Goal: Task Accomplishment & Management: Manage account settings

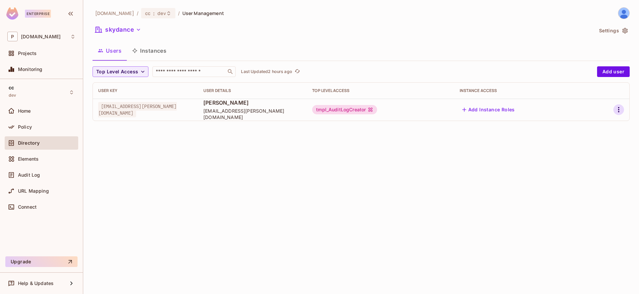
click at [618, 112] on icon "button" at bounding box center [619, 110] width 8 height 8
click at [592, 142] on div "Edit Attributes" at bounding box center [595, 139] width 33 height 7
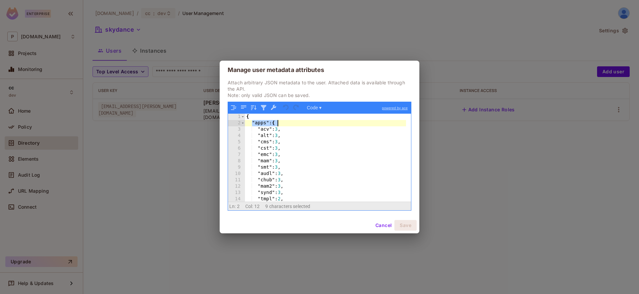
drag, startPoint x: 252, startPoint y: 122, endPoint x: 279, endPoint y: 122, distance: 27.6
click at [279, 122] on div "{ "apps" : { "acv" : 3 , "alt" : 3 , "cms" : 3 , "cst" : 3 , "emc" : 3 , "mam" …" at bounding box center [325, 164] width 161 height 101
click at [381, 228] on button "Cancel" at bounding box center [384, 225] width 22 height 11
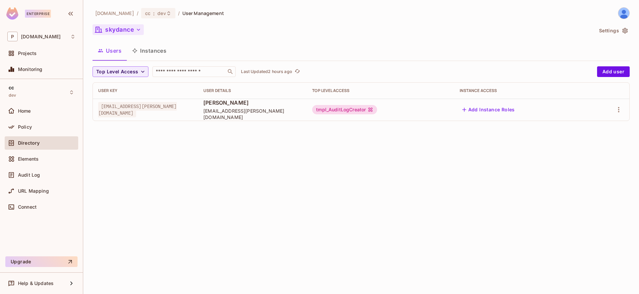
click at [134, 29] on button "skydance" at bounding box center [118, 29] width 51 height 11
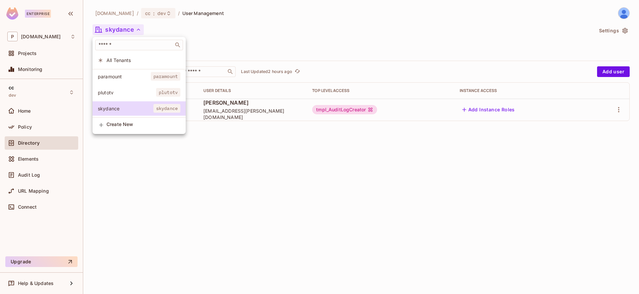
click at [130, 90] on span "plutotv" at bounding box center [127, 92] width 58 height 6
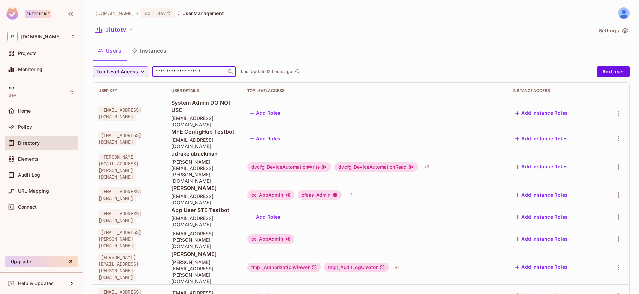
click at [187, 69] on input "text" at bounding box center [190, 71] width 70 height 7
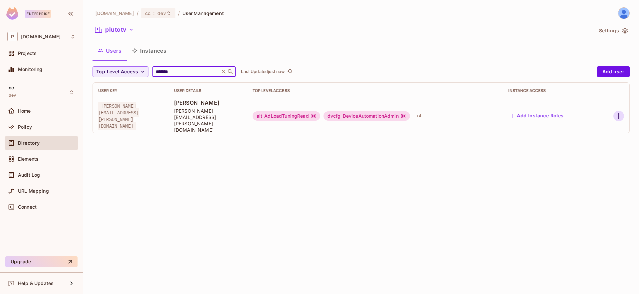
type input "*******"
click at [619, 113] on icon "button" at bounding box center [618, 115] width 1 height 5
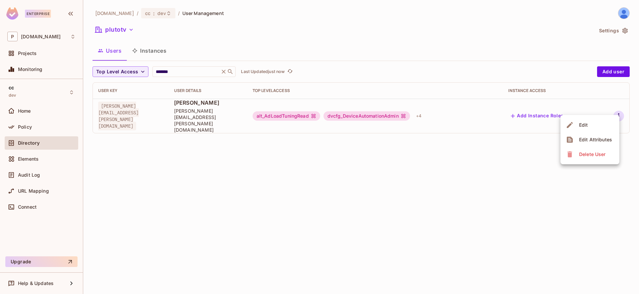
click at [601, 135] on span "Edit Attributes" at bounding box center [595, 139] width 37 height 11
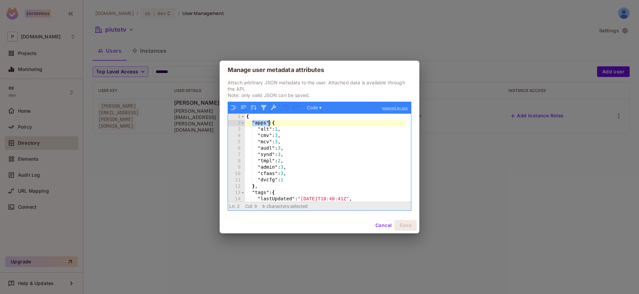
drag, startPoint x: 253, startPoint y: 122, endPoint x: 270, endPoint y: 122, distance: 17.3
click at [270, 122] on div "{ "apps" : { "alt" : 1 , "cmv" : 3 , "mcv" : 3 , "audl" : 3 , "synd" : 3 , "tmp…" at bounding box center [325, 164] width 161 height 101
click at [267, 187] on div "{ "apps" : { "alt" : 1 , "cmv" : 3 , "mcv" : 3 , "audl" : 3 , "synd" : 3 , "tmp…" at bounding box center [325, 164] width 161 height 101
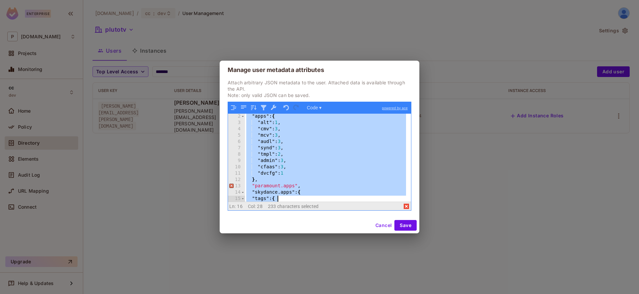
scroll to position [45, 0]
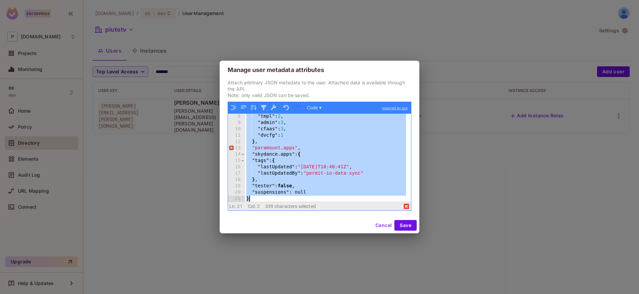
drag, startPoint x: 247, startPoint y: 116, endPoint x: 322, endPoint y: 202, distance: 114.5
click at [322, 202] on div "Code ▾ powered by ace 8 9 10 11 12 13 14 15 16 17 18 19 20 21 "tmpl" : 2 , "adm…" at bounding box center [320, 156] width 184 height 109
click at [322, 168] on div ""tmpl" : 2 , "admin" : 3 , "cfaas" : 3 , "dvcfg" : 1 } , "paramount.apps" , "sk…" at bounding box center [325, 163] width 161 height 101
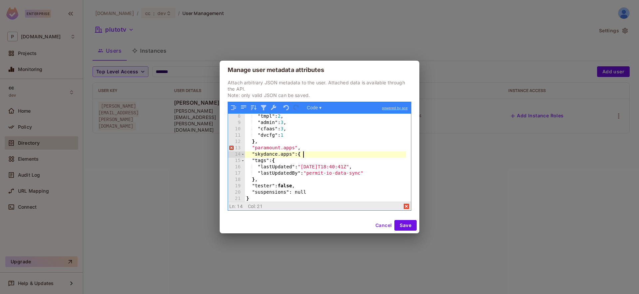
click at [315, 155] on div ""tmpl" : 2 , "admin" : 3 , "cfaas" : 3 , "dvcfg" : 1 } , "paramount.apps" , "sk…" at bounding box center [325, 163] width 161 height 101
click at [314, 153] on div ""tmpl" : 2 , "admin" : 3 , "cfaas" : 3 , "dvcfg" : 1 } , "paramount.apps" , "sk…" at bounding box center [325, 163] width 161 height 101
click at [313, 150] on div ""tmpl" : 2 , "admin" : 3 , "cfaas" : 3 , "dvcfg" : 1 } , "paramount.apps" , "sk…" at bounding box center [325, 163] width 161 height 101
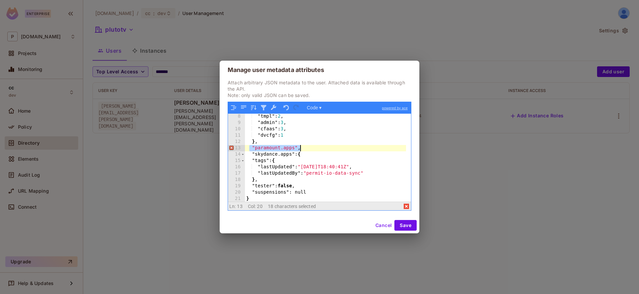
drag, startPoint x: 249, startPoint y: 149, endPoint x: 300, endPoint y: 150, distance: 51.6
click at [300, 150] on div ""tmpl" : 2 , "admin" : 3 , "cfaas" : 3 , "dvcfg" : 1 } , "paramount.apps" , "sk…" at bounding box center [325, 163] width 161 height 101
click at [306, 149] on div ""tmpl" : 2 , "admin" : 3 , "cfaas" : 3 , "dvcfg" : 1 } , "paramount.apps" , "sk…" at bounding box center [325, 163] width 161 height 101
click at [294, 149] on div ""tmpl" : 2 , "admin" : 3 , "cfaas" : 3 , "dvcfg" : 1 } , "paramount.apps" , "sk…" at bounding box center [325, 163] width 161 height 101
click at [288, 149] on div ""tmpl" : 2 , "admin" : 3 , "cfaas" : 3 , "dvcfg" : 1 } , "paramount.apps" , "sk…" at bounding box center [325, 163] width 161 height 101
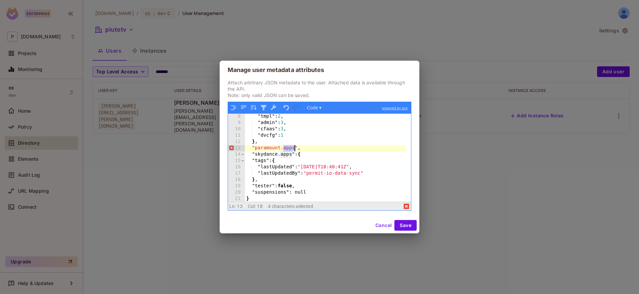
click at [288, 149] on div ""tmpl" : 2 , "admin" : 3 , "cfaas" : 3 , "dvcfg" : 1 } , "paramount.apps" , "sk…" at bounding box center [325, 163] width 161 height 101
click at [266, 146] on div ""tmpl" : 2 , "admin" : 3 , "cfaas" : 3 , "dvcfg" : 1 } , "paramount.apps" , "sk…" at bounding box center [325, 163] width 161 height 101
click at [288, 146] on div ""tmpl" : 2 , "admin" : 3 , "cfaas" : 3 , "dvcfg" : 1 } , "paramount.apps" , "sk…" at bounding box center [325, 163] width 161 height 101
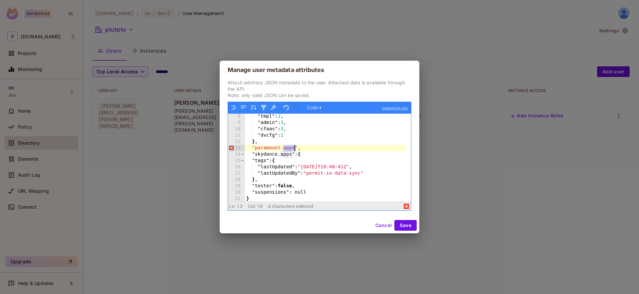
click at [309, 147] on div ""tmpl" : 2 , "admin" : 3 , "cfaas" : 3 , "dvcfg" : 1 } , "paramount.apps" , "sk…" at bounding box center [325, 163] width 161 height 101
click at [297, 146] on div ""tmpl" : 2 , "admin" : 3 , "cfaas" : 3 , "dvcfg" : 1 } , "paramount.apps" , "sk…" at bounding box center [325, 163] width 161 height 101
click at [310, 156] on div ""tmpl" : 2 , "admin" : 3 , "cfaas" : 3 , "dvcfg" : 1 } , "paramount.apps" , "sk…" at bounding box center [325, 163] width 161 height 101
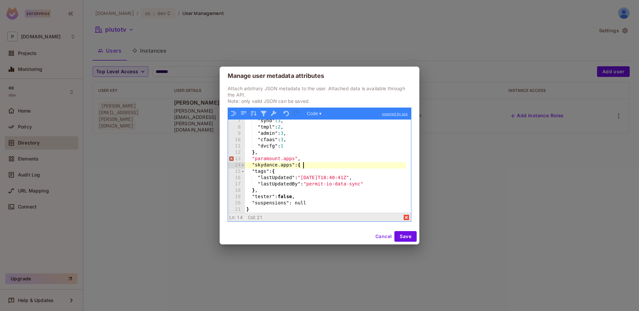
scroll to position [40, 0]
